Goal: Find specific page/section: Find specific page/section

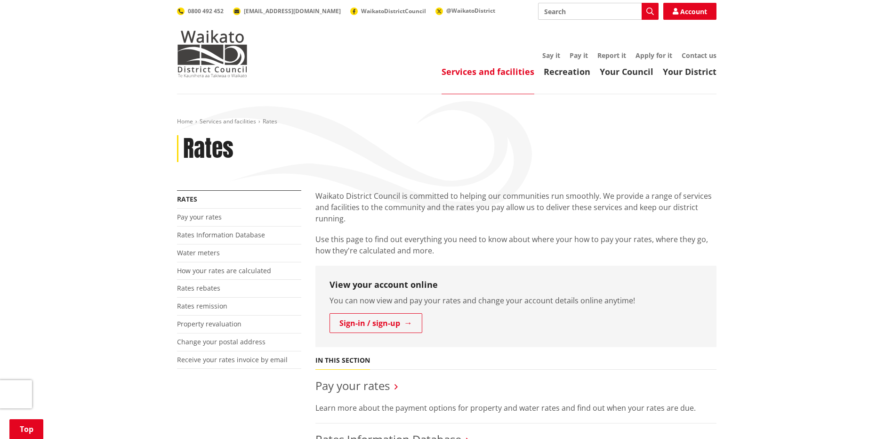
scroll to position [141, 0]
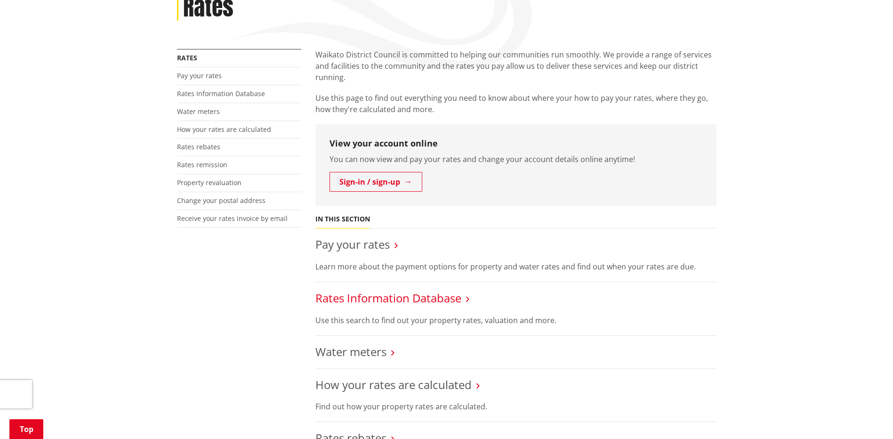
click at [385, 293] on link "Rates Information Database" at bounding box center [388, 298] width 146 height 16
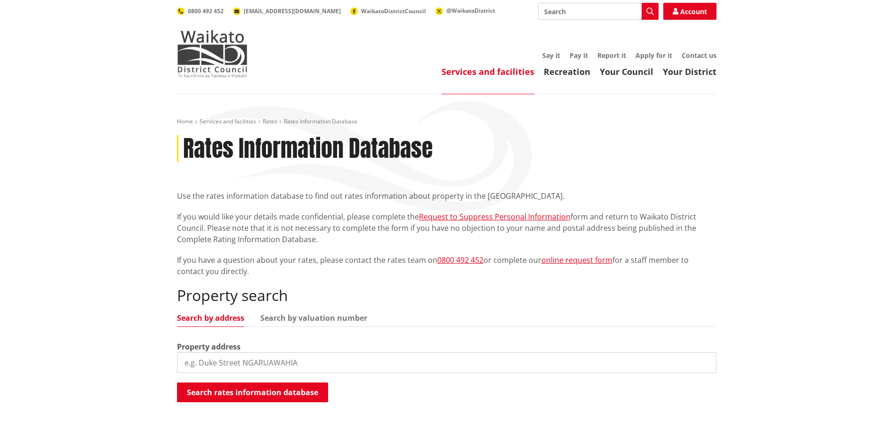
click at [265, 362] on input "search" at bounding box center [446, 362] width 539 height 21
type input "[STREET_ADDRESS][PERSON_NAME]"
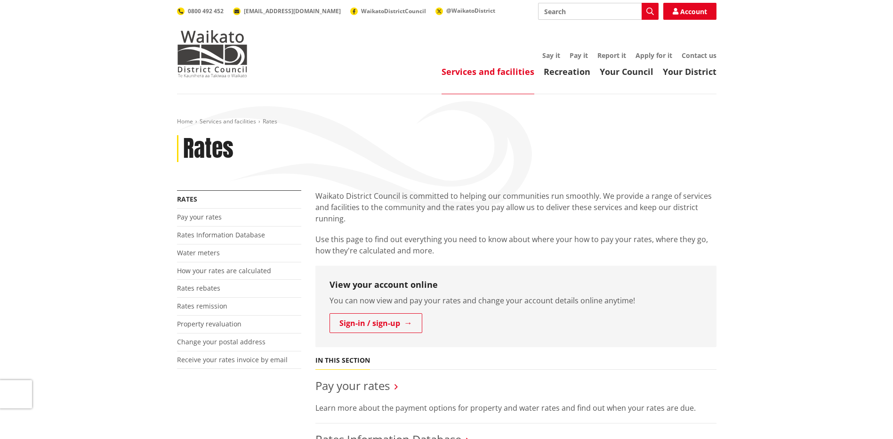
scroll to position [141, 0]
